Goal: Transaction & Acquisition: Purchase product/service

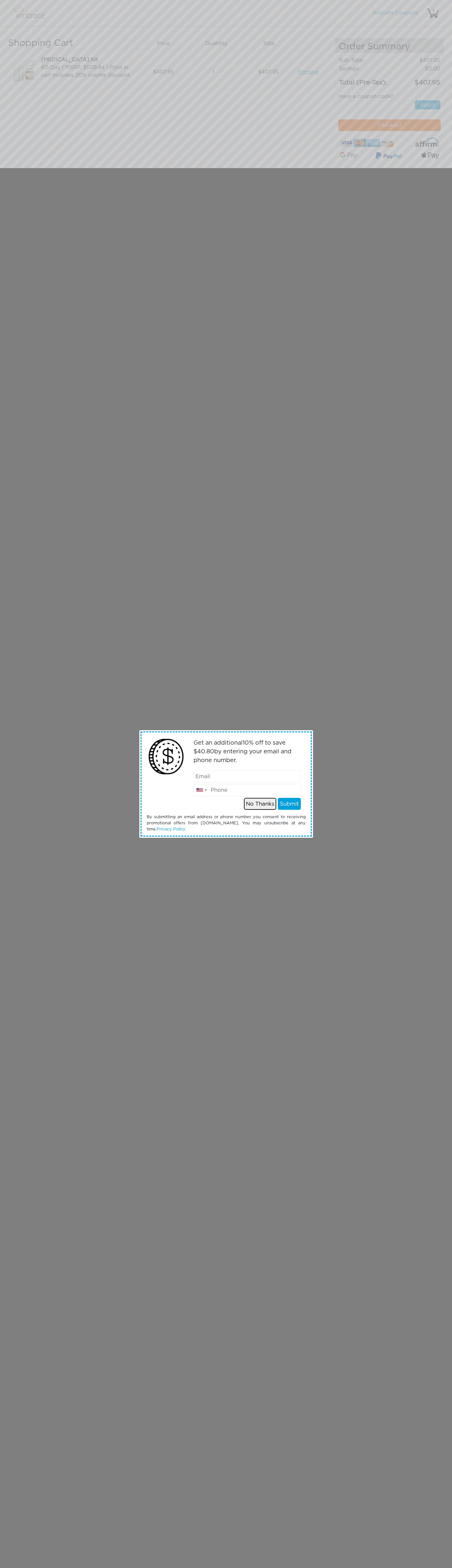
click at [260, 803] on button "No Thanks" at bounding box center [260, 804] width 32 height 12
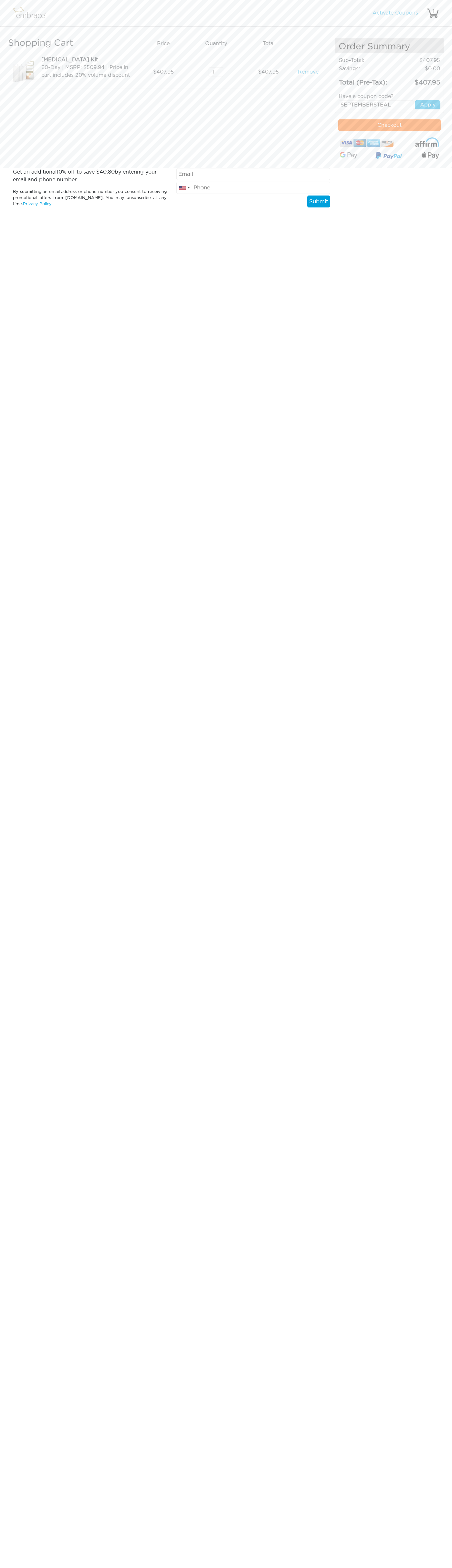
type input "SEPTEMBERSTEAL"
click at [428, 105] on button "Apply" at bounding box center [428, 105] width 26 height 9
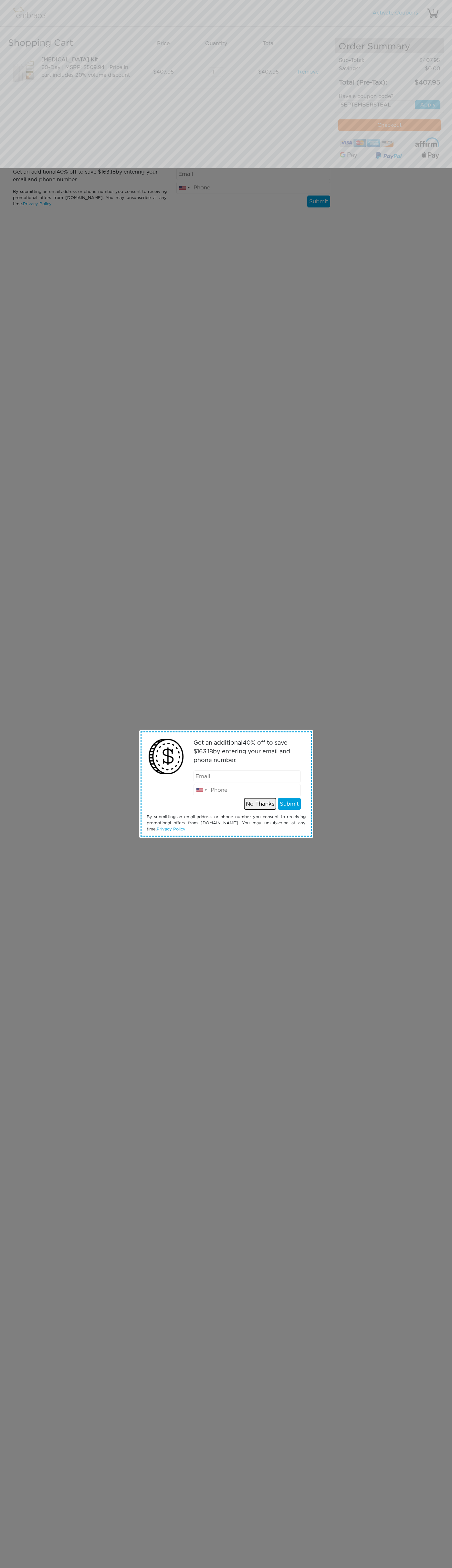
click at [260, 803] on button "No Thanks" at bounding box center [260, 804] width 32 height 12
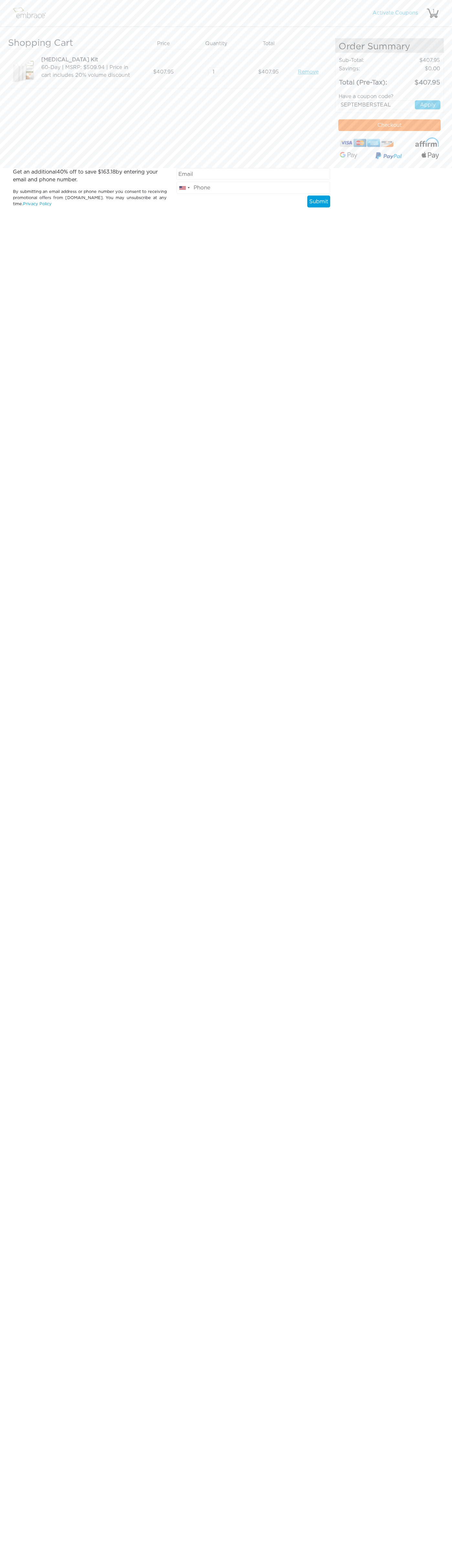
click at [389, 125] on button "Checkout" at bounding box center [389, 125] width 102 height 12
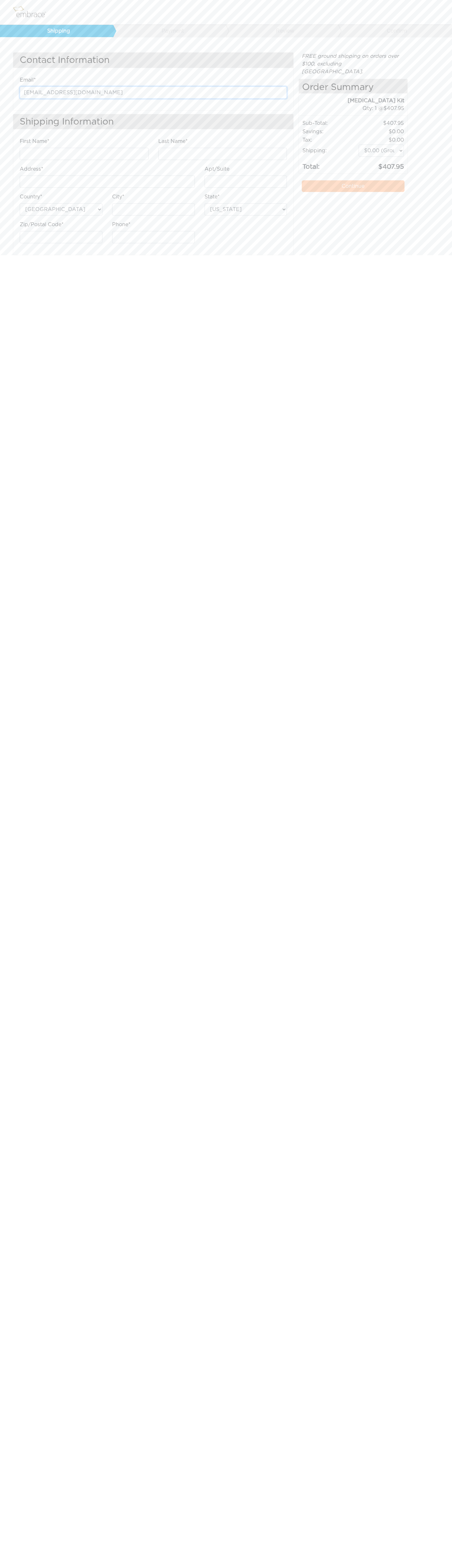
type input "johnsmith004@storebotmail.joonix.net"
type input "John"
type input "Smith"
type input "[STREET_ADDRESS][GEOGRAPHIC_DATA][PERSON_NAME]"
type input "First floor"
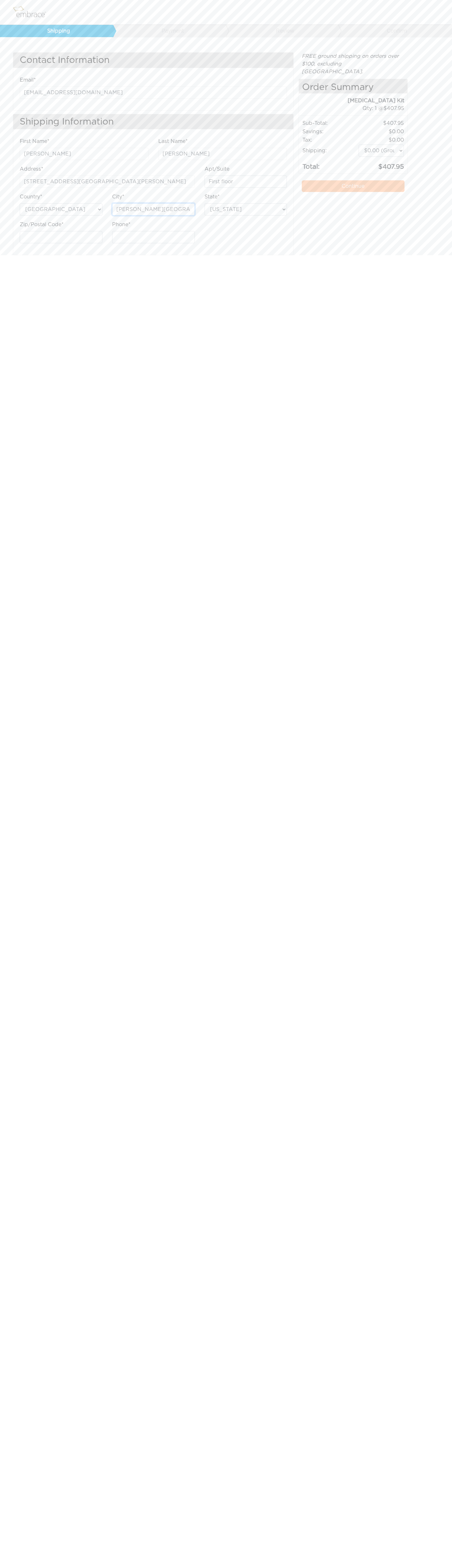
type input "[PERSON_NAME][GEOGRAPHIC_DATA]"
select select "MI"
type input "6502530000"
type input "48104"
click at [217, 169] on label "Apt/Suite" at bounding box center [217, 169] width 25 height 8
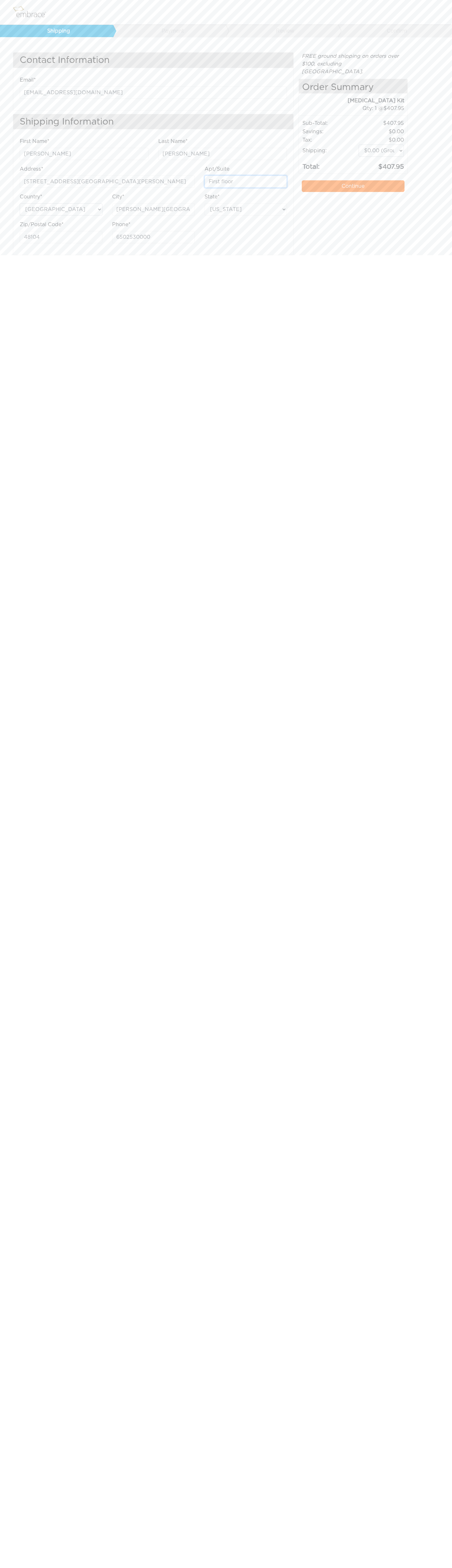
click at [217, 175] on input "First floor" at bounding box center [246, 181] width 83 height 12
click at [353, 180] on link "Continue" at bounding box center [353, 186] width 102 height 12
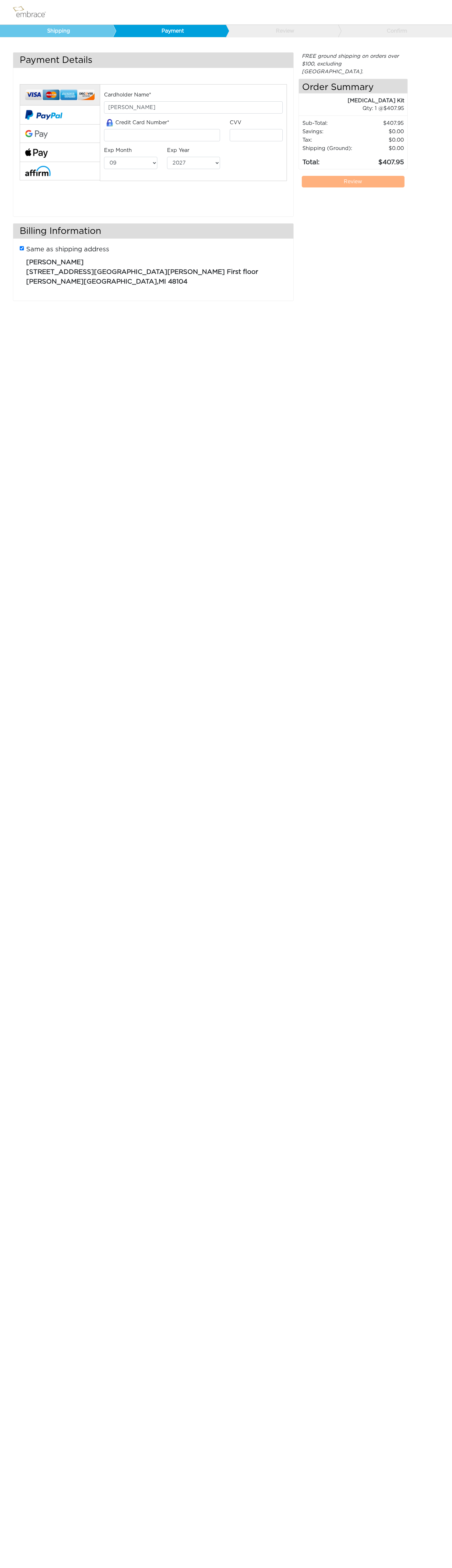
select select "9"
select select "2027"
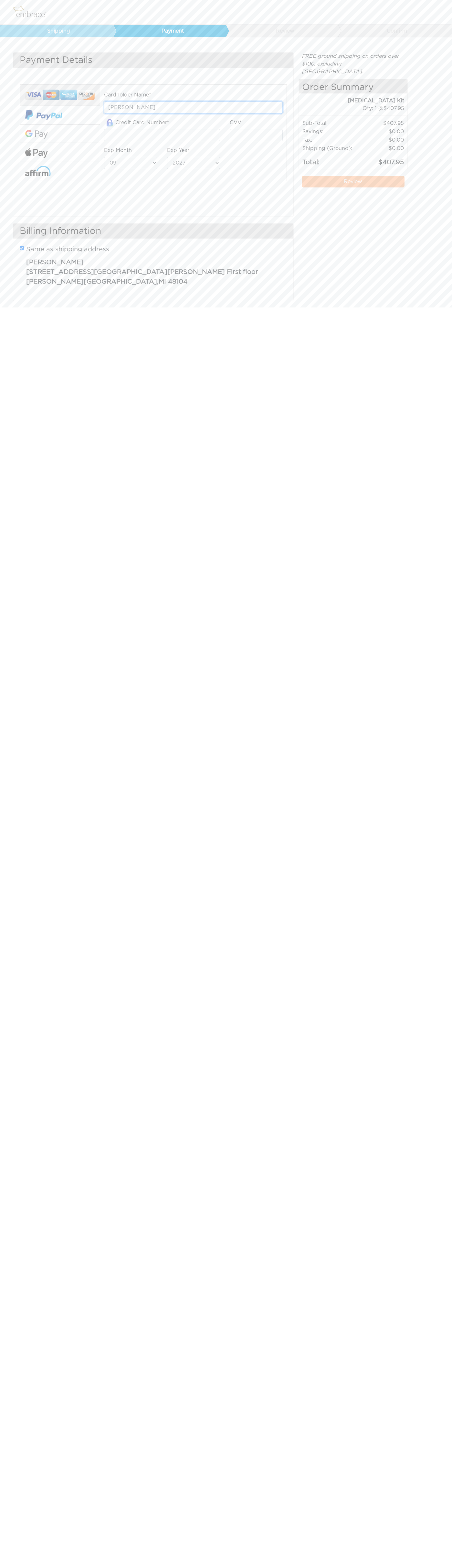
type input "John Smith"
type input "5454545454545454"
type input "123"
select select "12"
select select "2029"
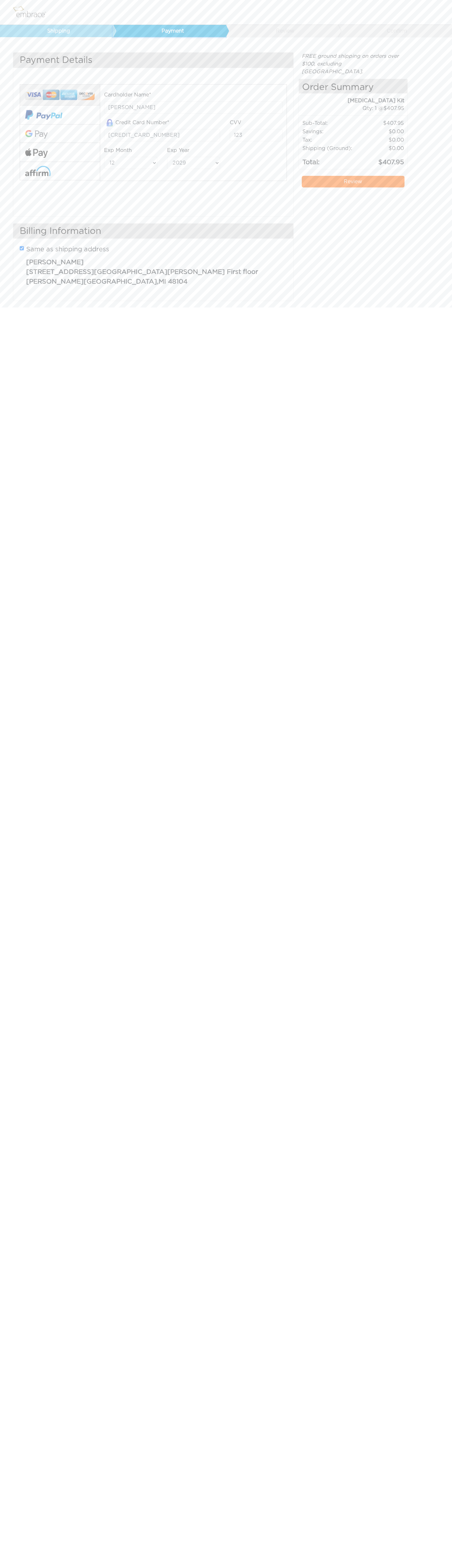
click at [171, 31] on link "Payment" at bounding box center [169, 31] width 113 height 12
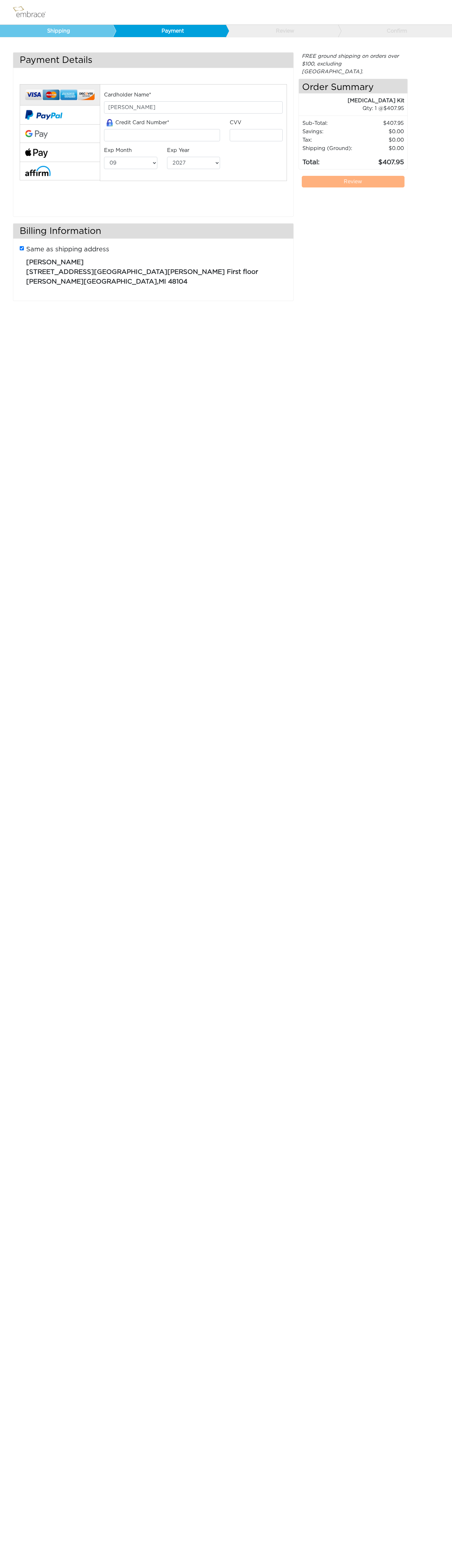
select select "9"
select select "2027"
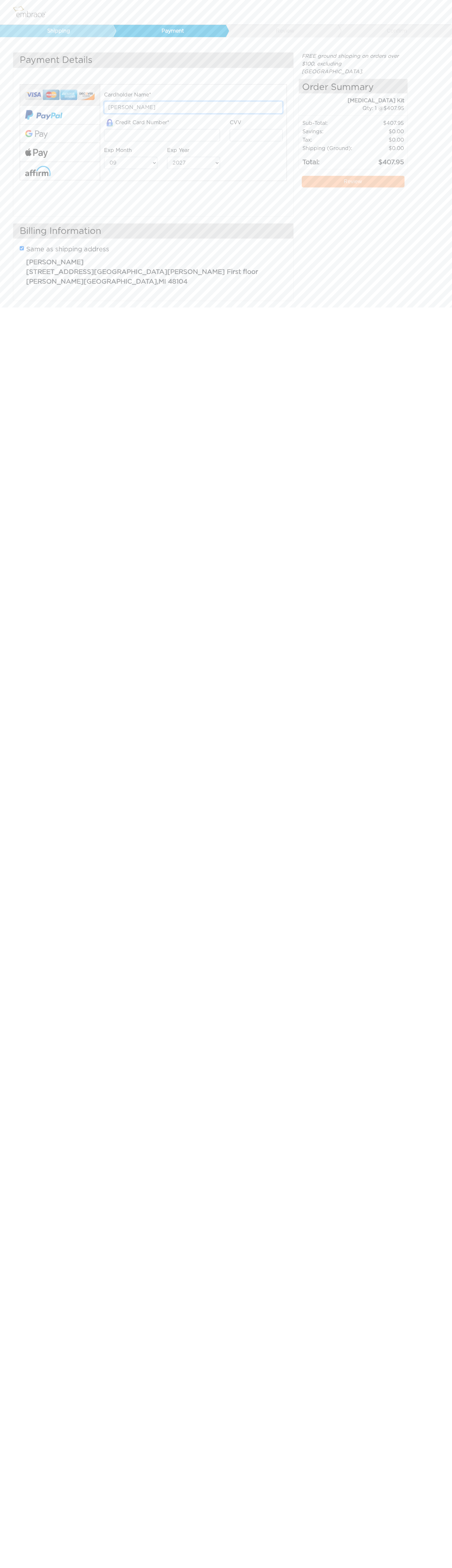
type input "John Smith"
type input "5454545454545454"
type input "123"
select select "12"
select select "2029"
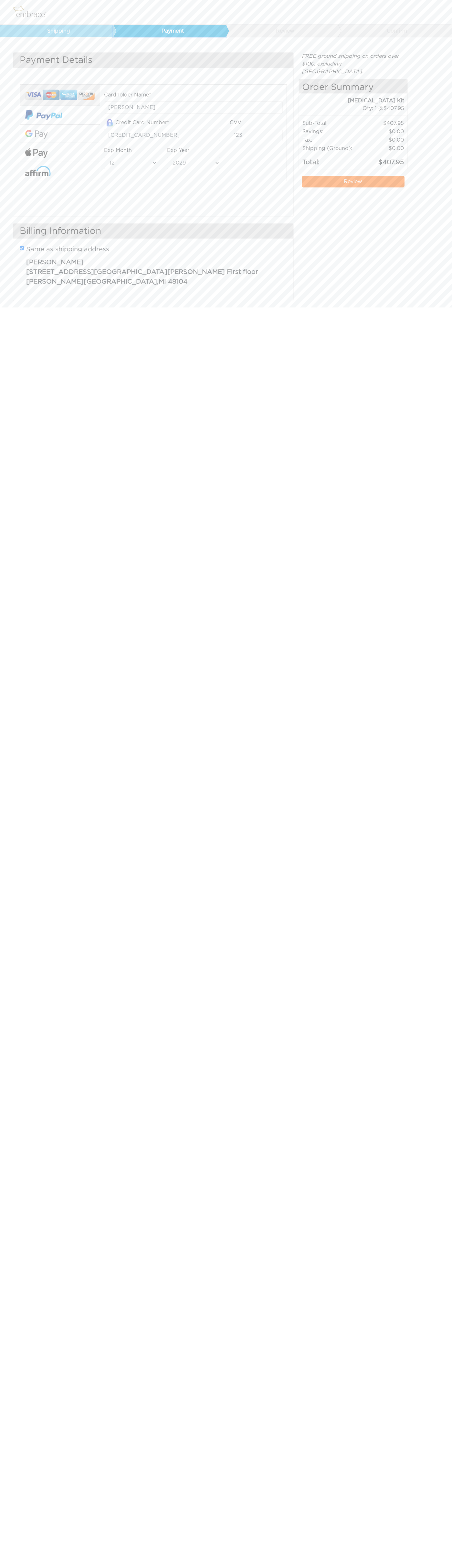
click at [171, 31] on link "Payment" at bounding box center [169, 31] width 113 height 12
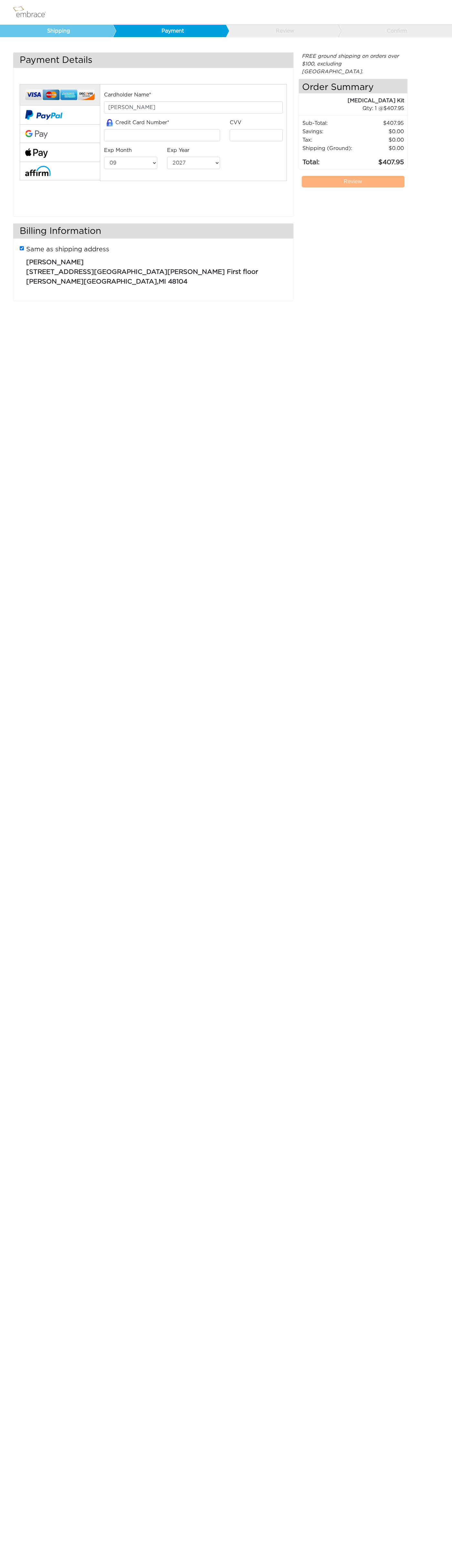
select select "9"
select select "2027"
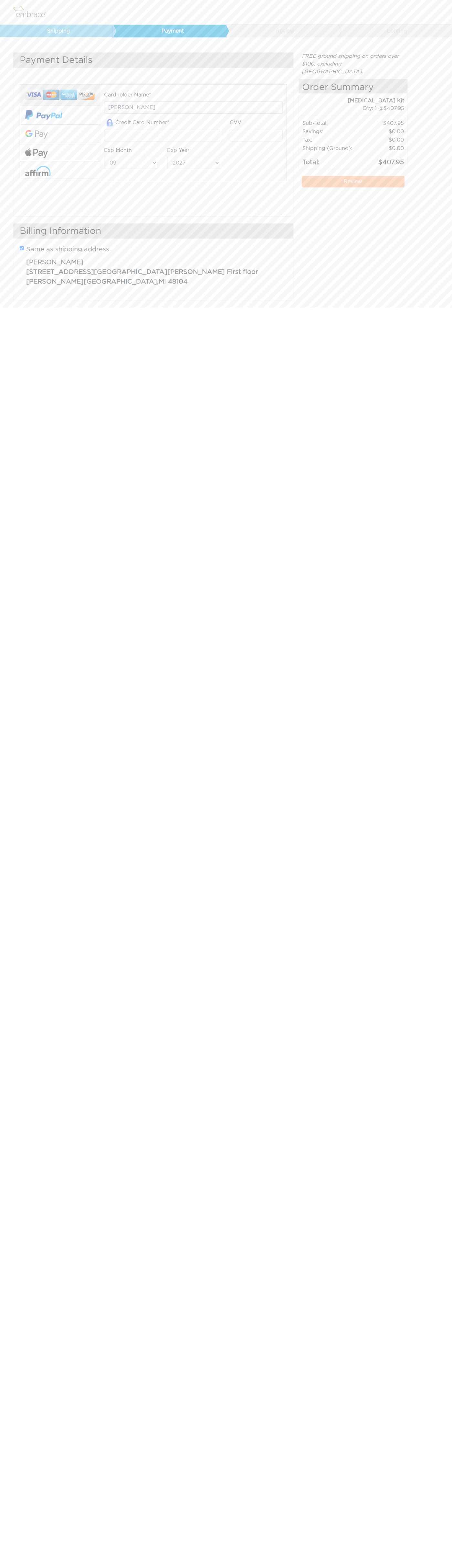
click at [171, 31] on link "Payment" at bounding box center [169, 31] width 113 height 12
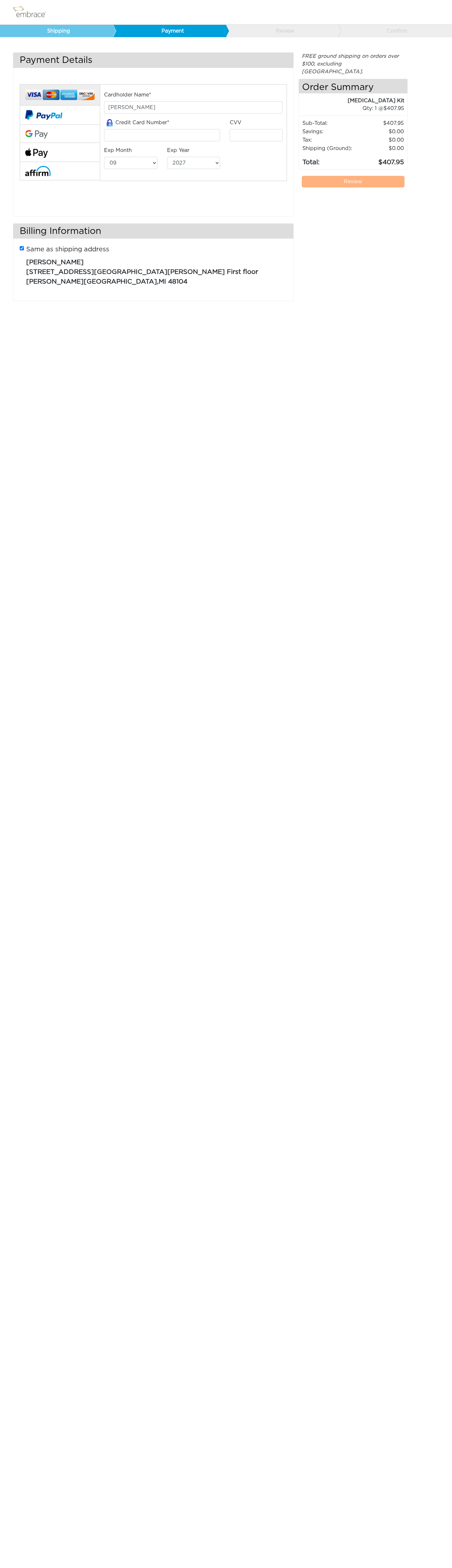
select select "9"
select select "2027"
